Goal: Information Seeking & Learning: Learn about a topic

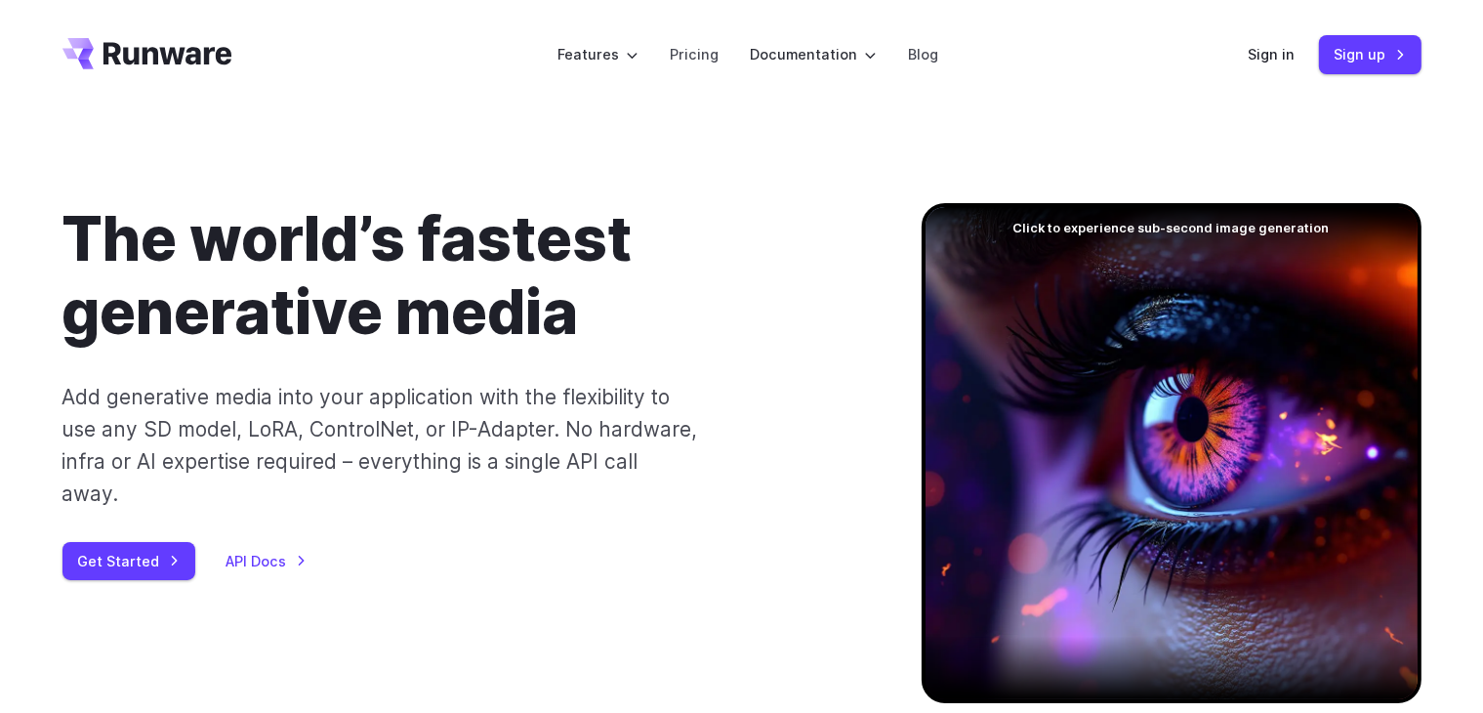
scroll to position [195, 0]
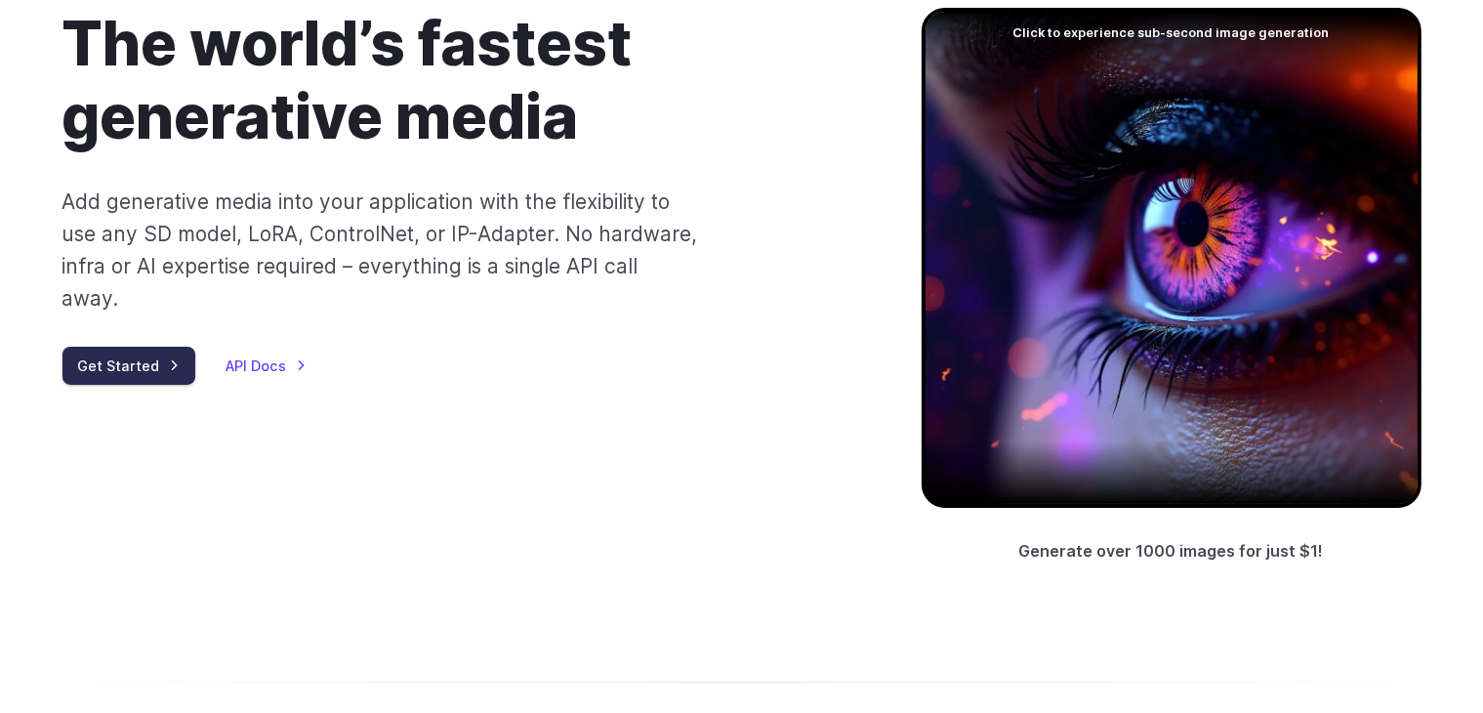
click at [135, 347] on link "Get Started" at bounding box center [128, 366] width 133 height 38
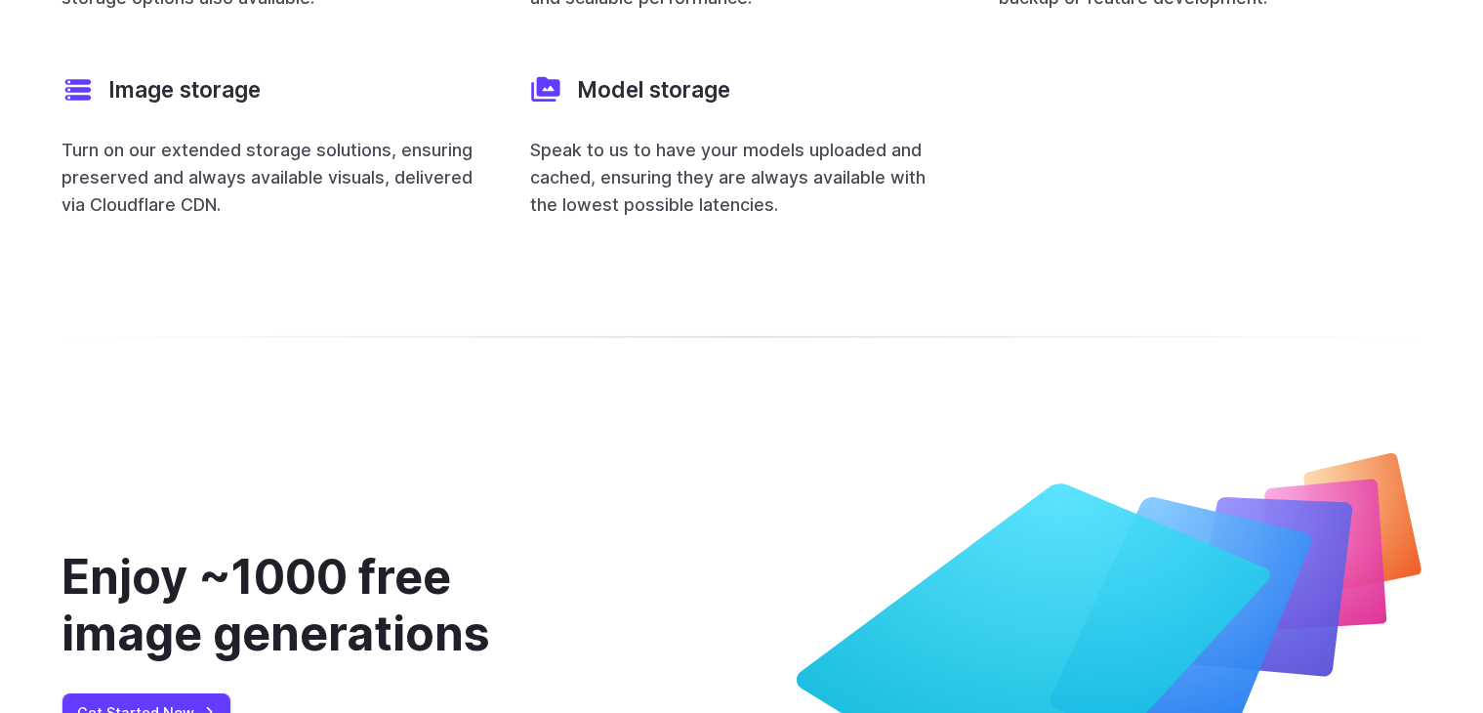
scroll to position [8044, 0]
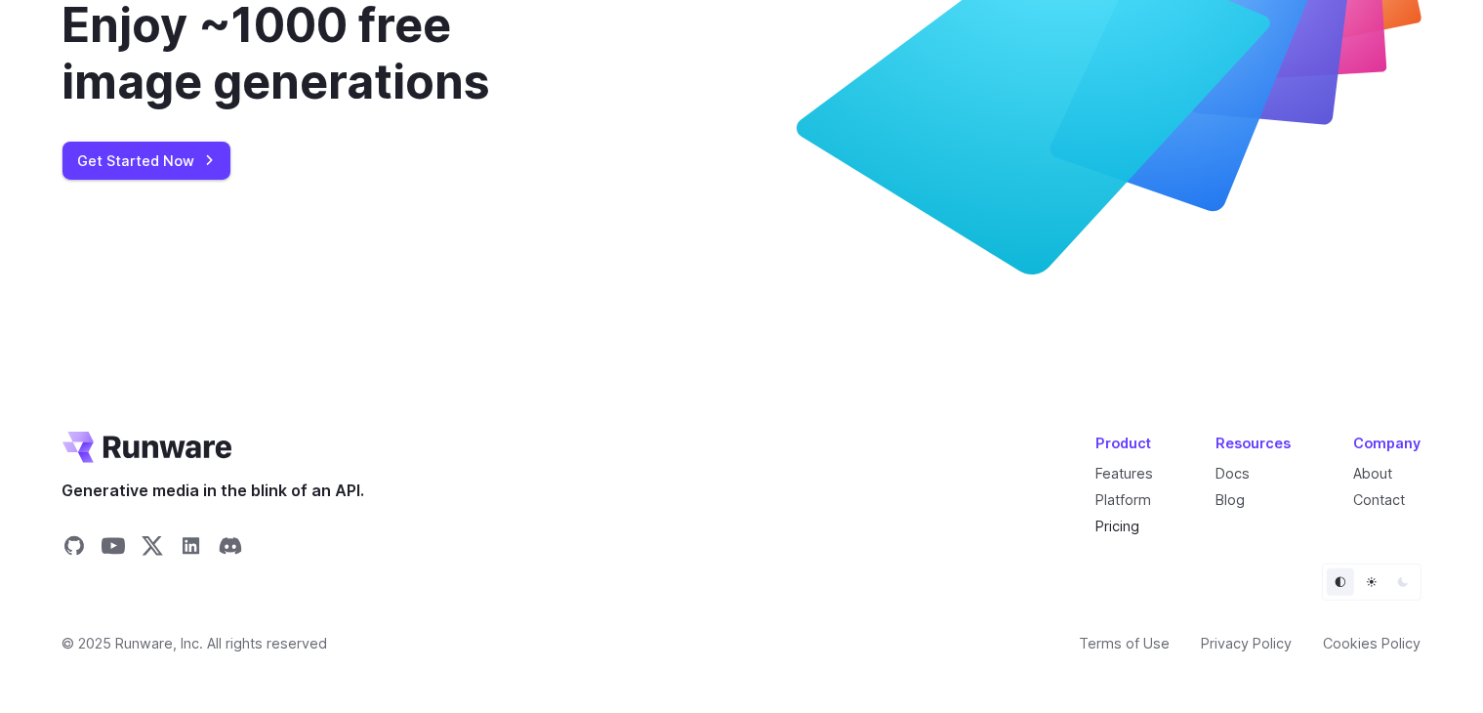
click at [1119, 518] on link "Pricing" at bounding box center [1119, 526] width 44 height 17
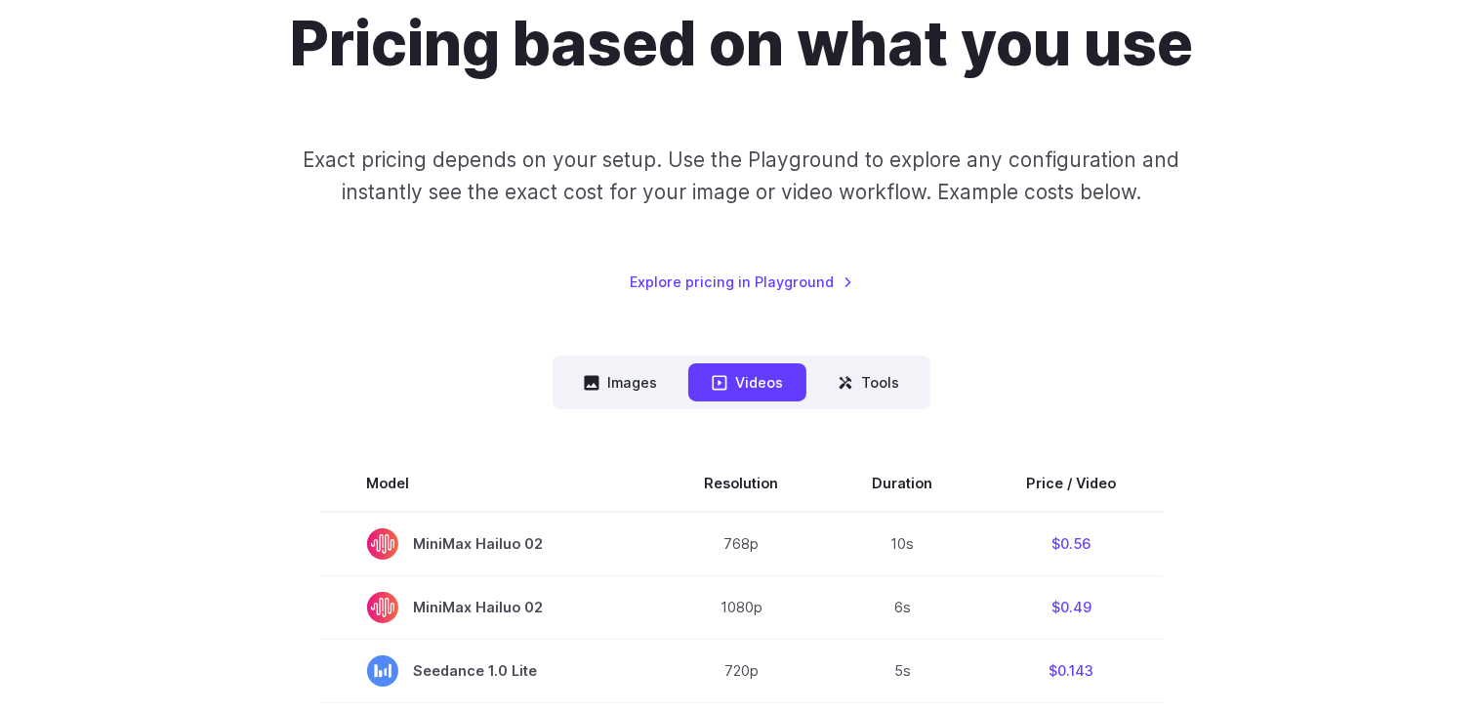
scroll to position [391, 0]
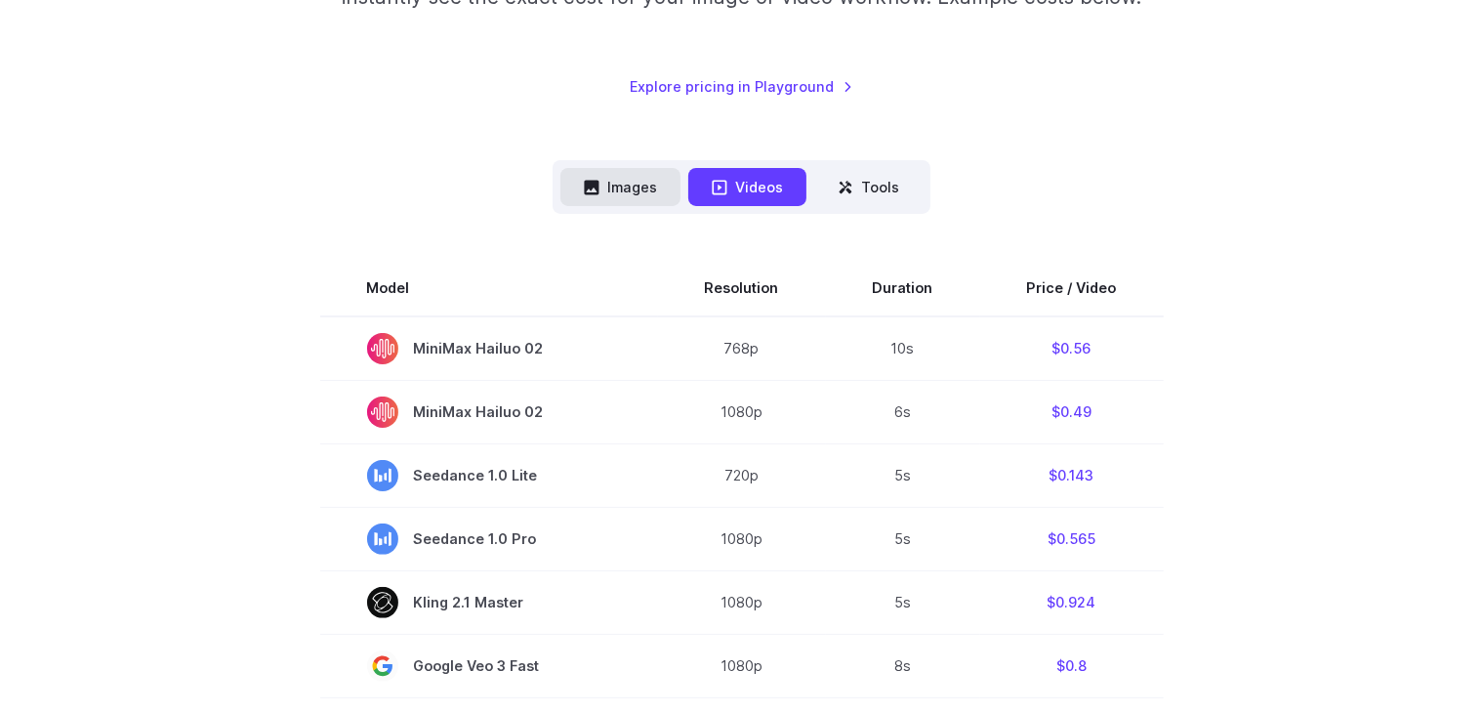
click at [610, 192] on button "Images" at bounding box center [621, 187] width 120 height 38
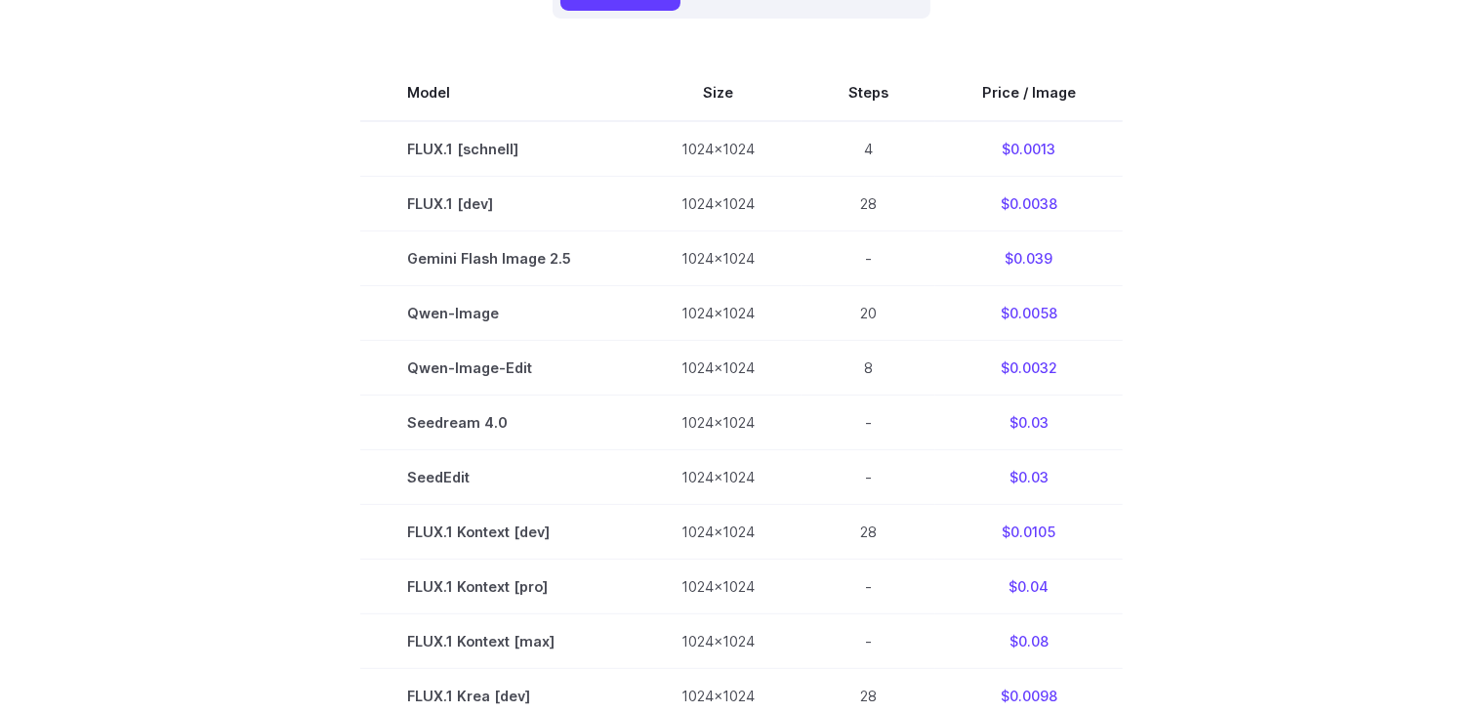
scroll to position [488, 0]
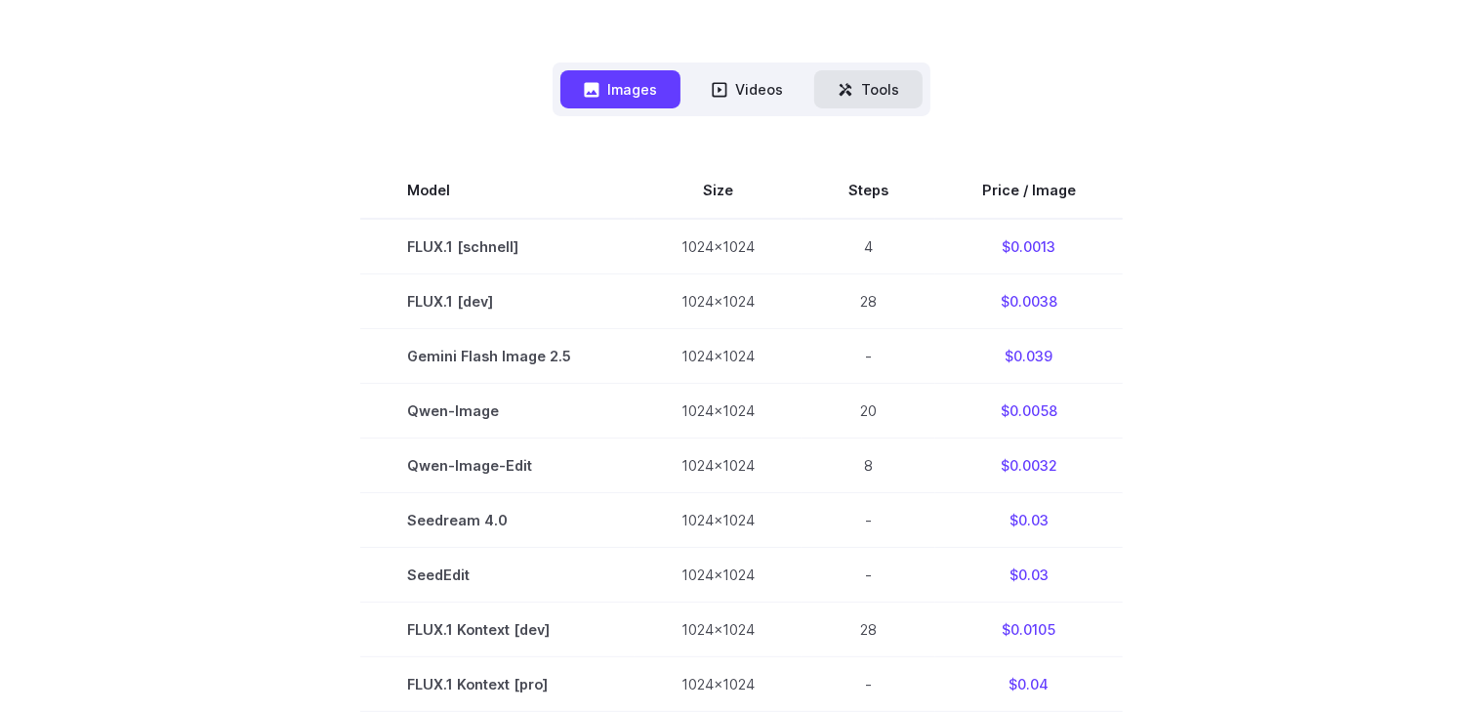
click at [884, 91] on button "Tools" at bounding box center [868, 89] width 108 height 38
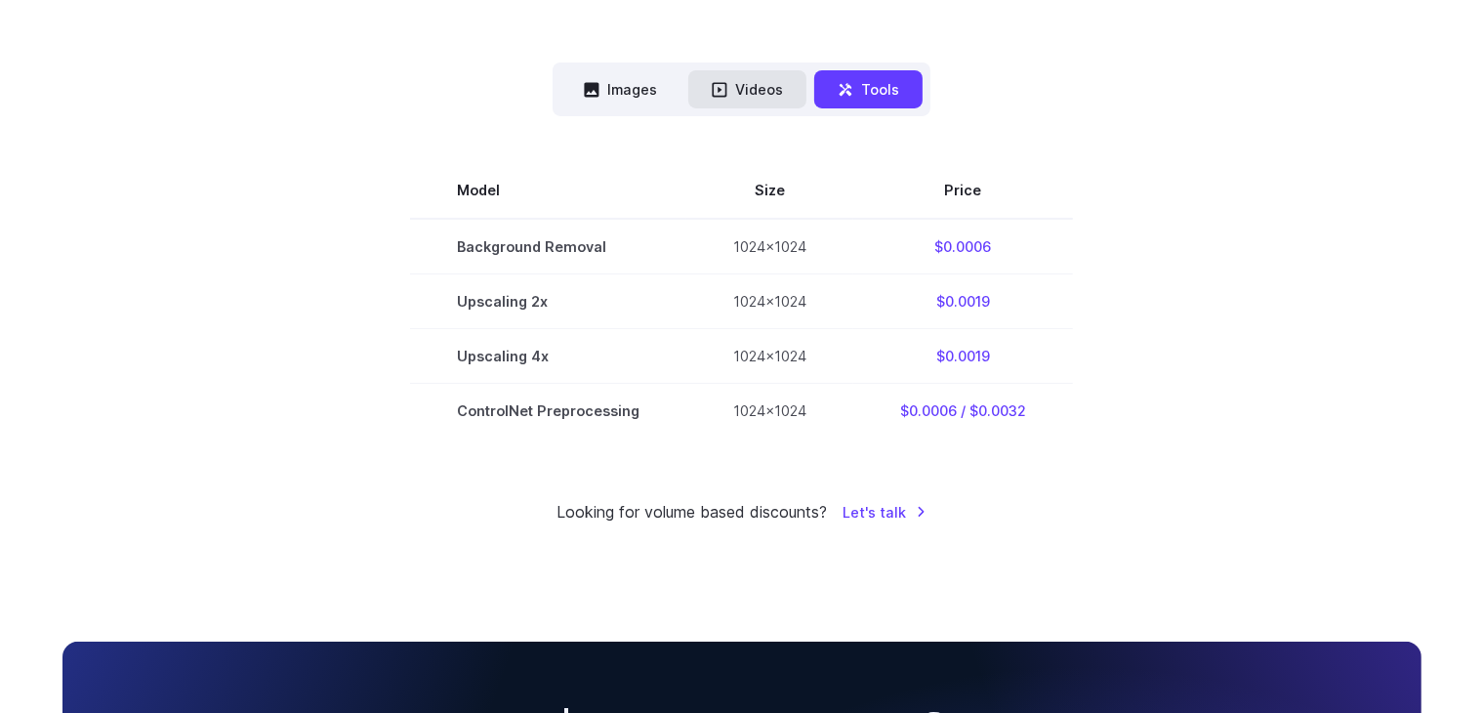
click at [781, 95] on button "Videos" at bounding box center [747, 89] width 118 height 38
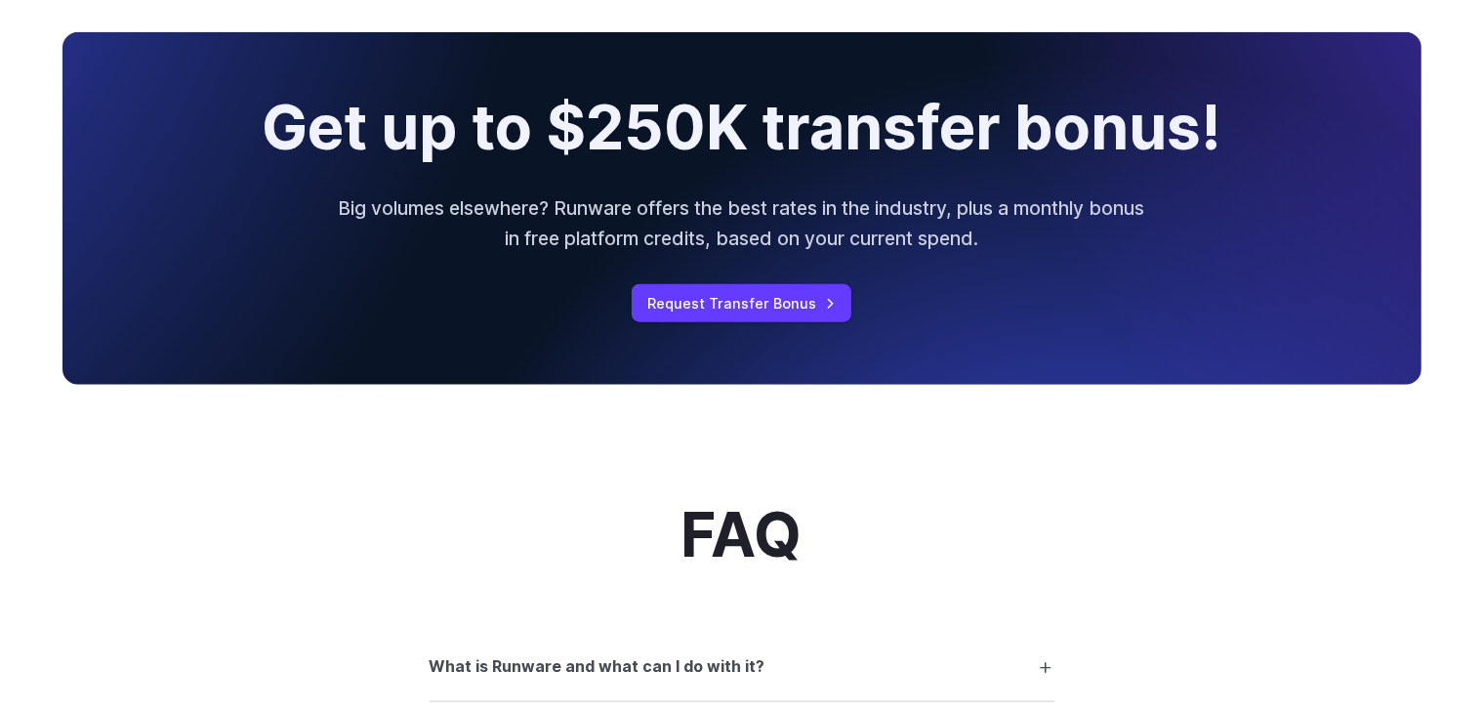
scroll to position [1855, 0]
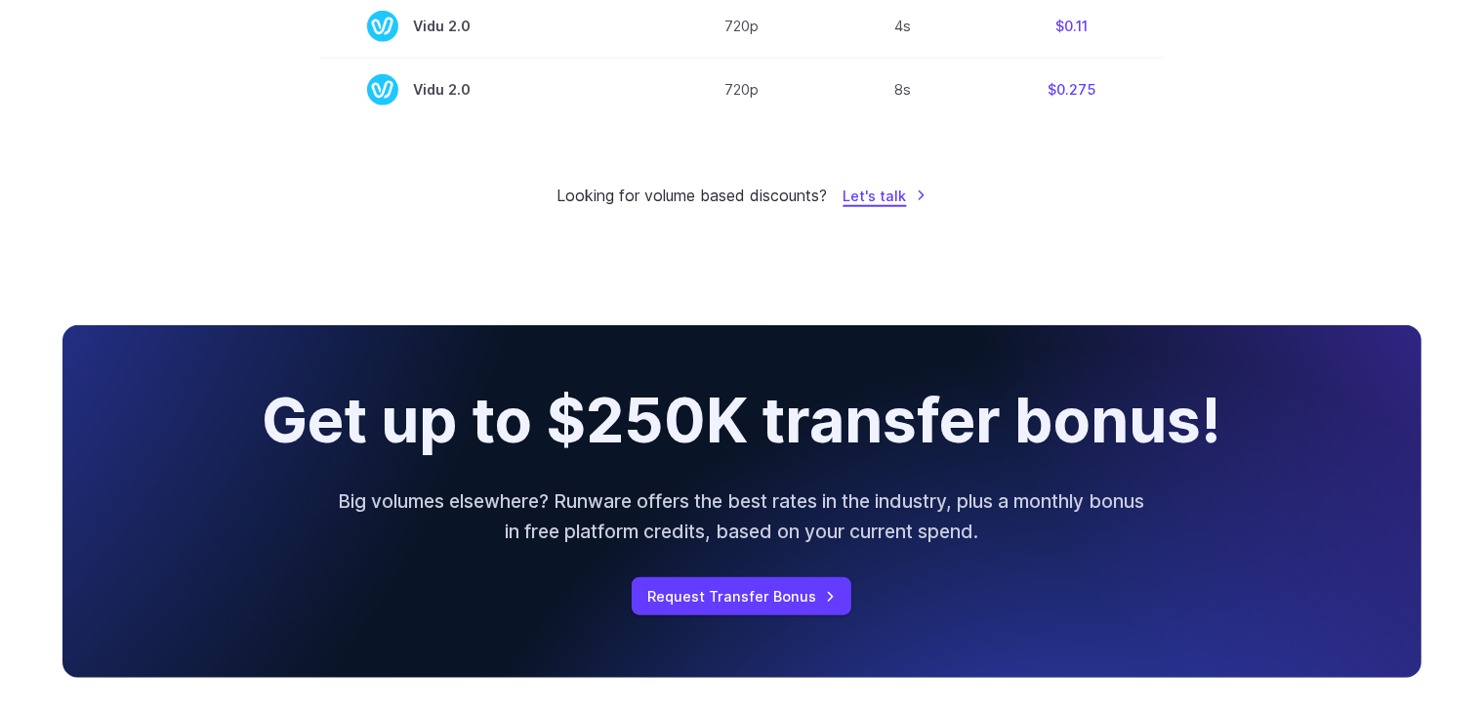
click at [904, 207] on link "Let's talk" at bounding box center [885, 196] width 83 height 22
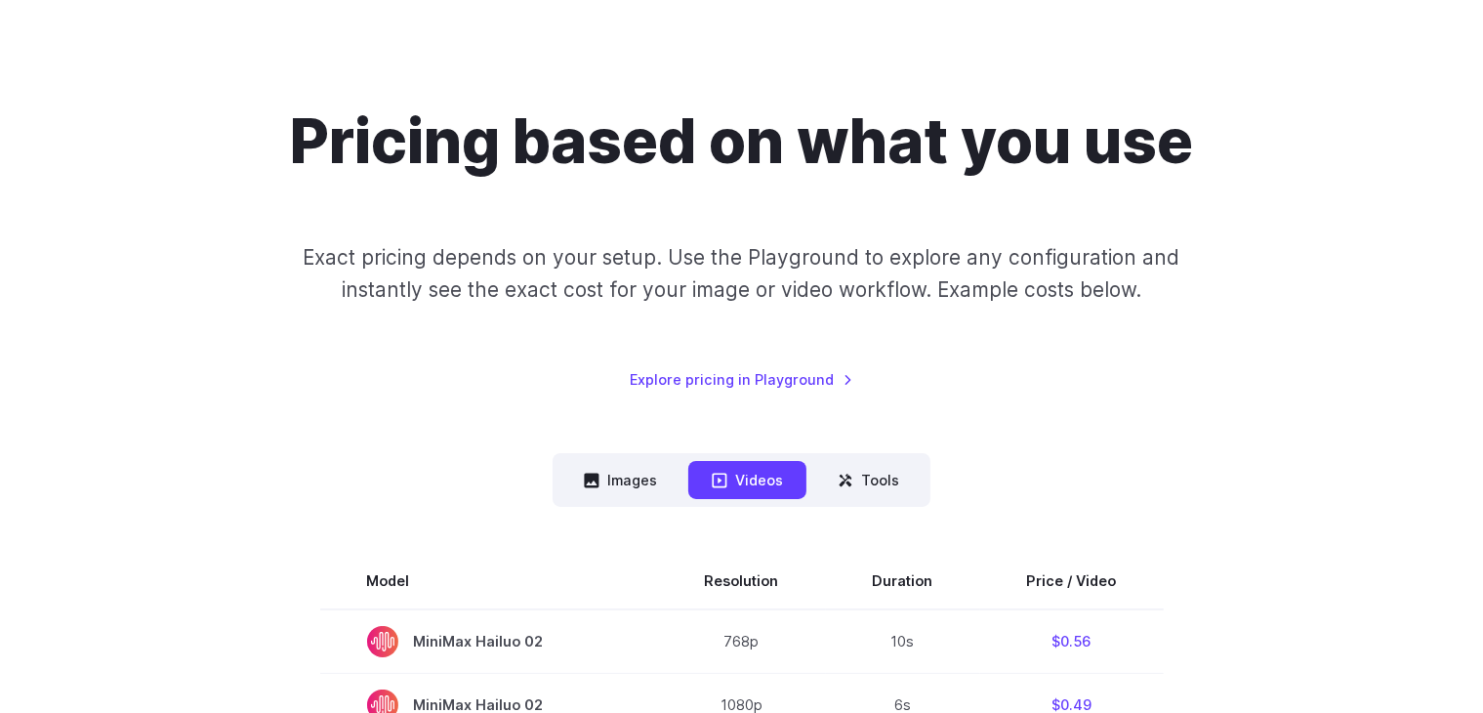
scroll to position [293, 0]
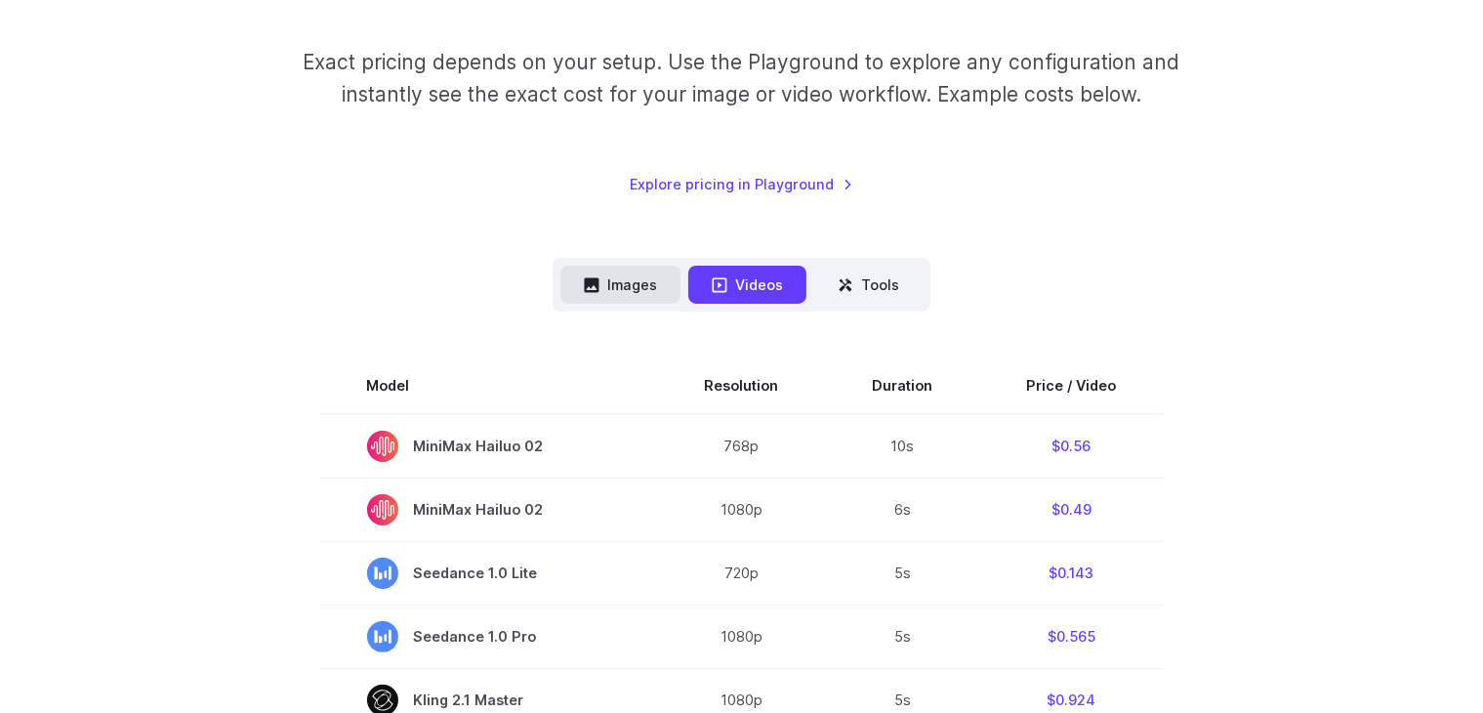
click at [638, 292] on button "Images" at bounding box center [621, 285] width 120 height 38
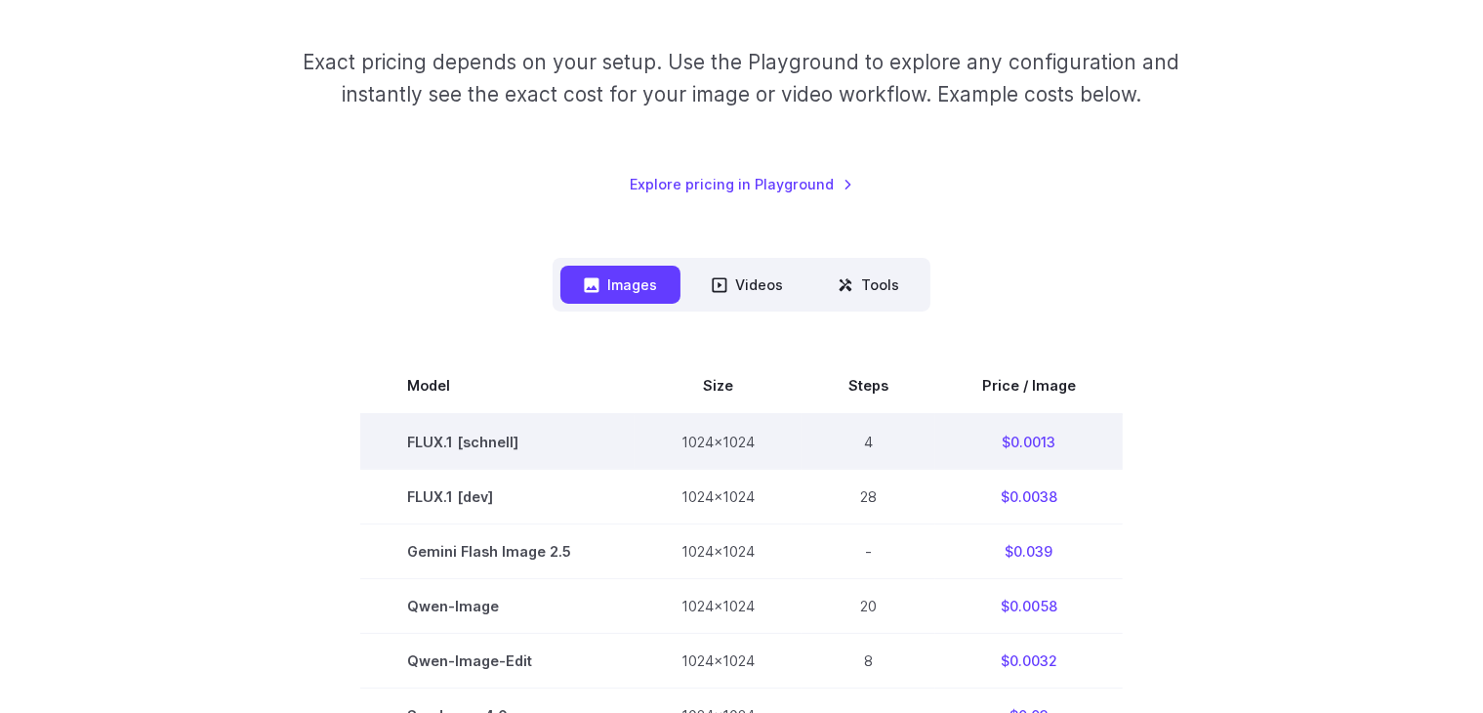
scroll to position [391, 0]
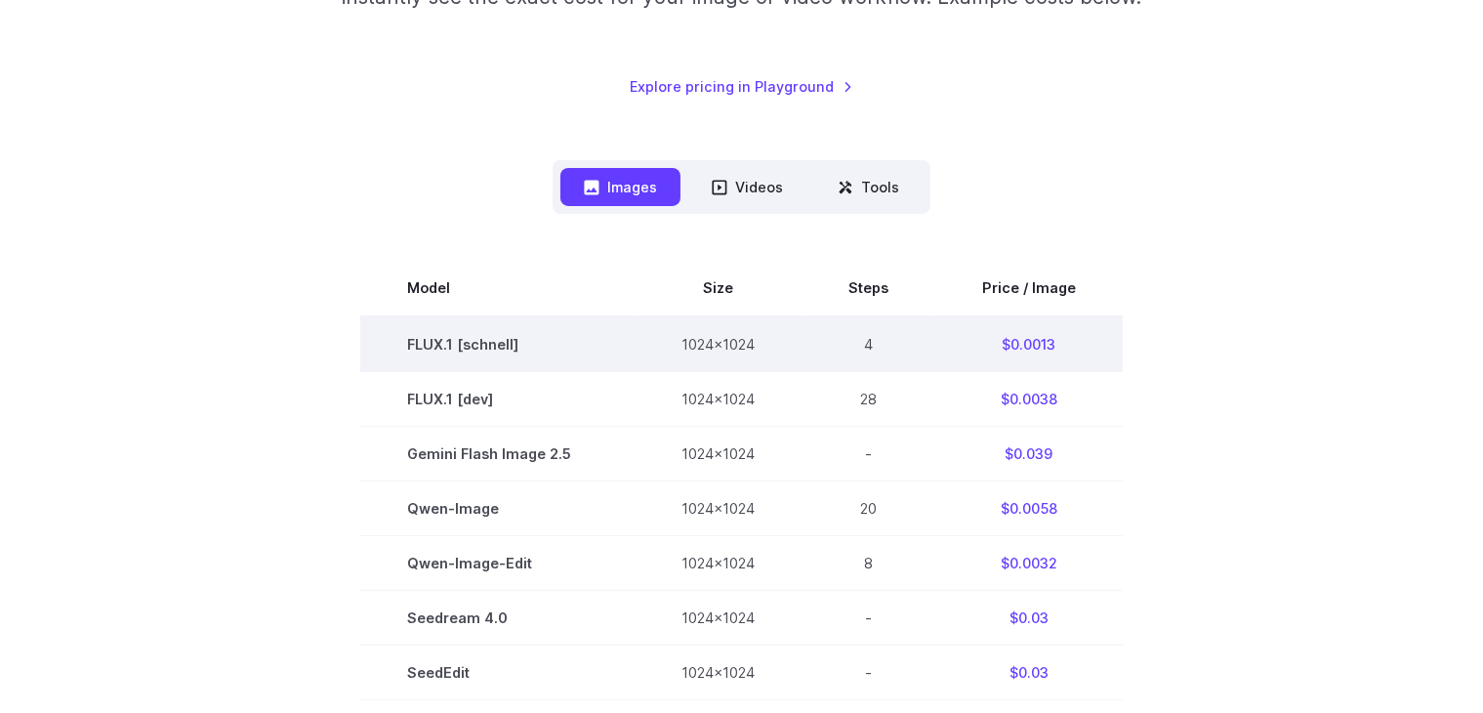
click at [458, 335] on td "FLUX.1 [schnell]" at bounding box center [497, 344] width 274 height 56
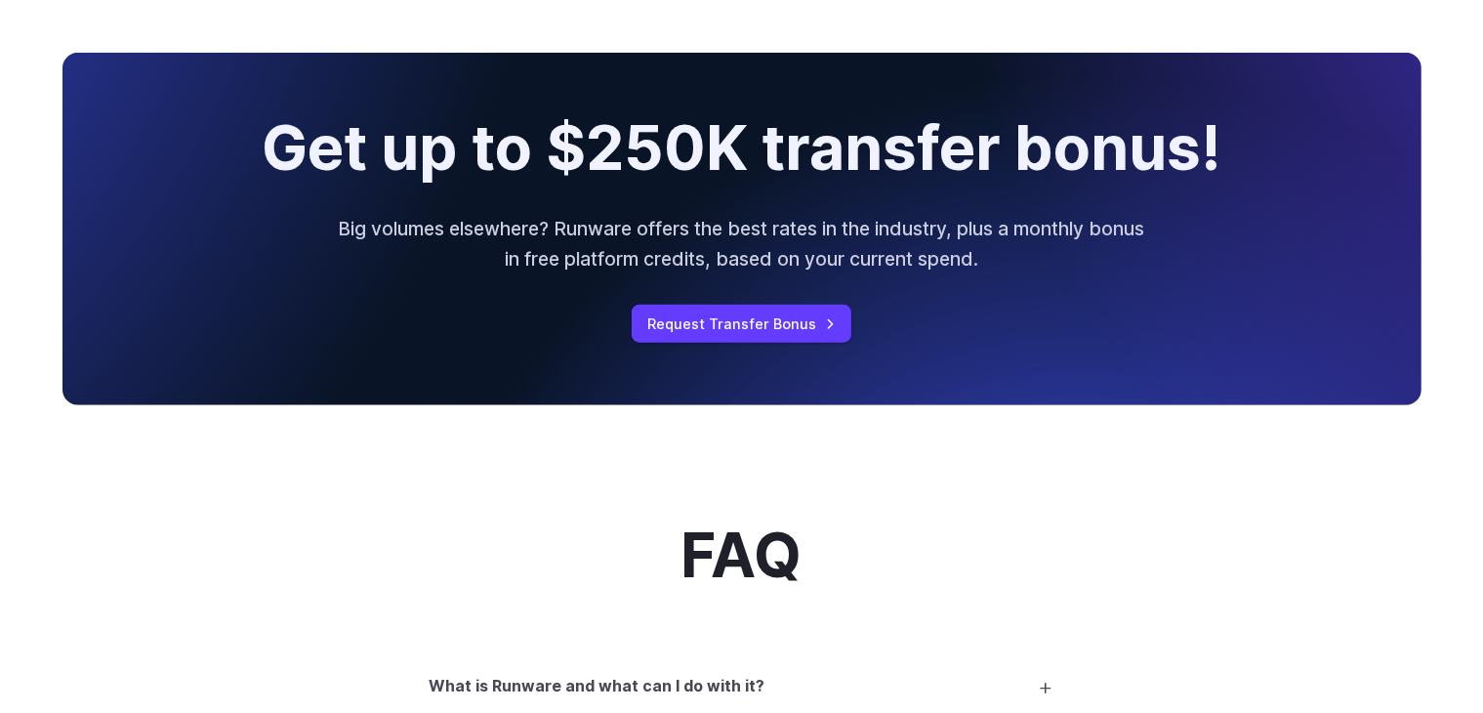
scroll to position [2051, 0]
